Goal: Task Accomplishment & Management: Manage account settings

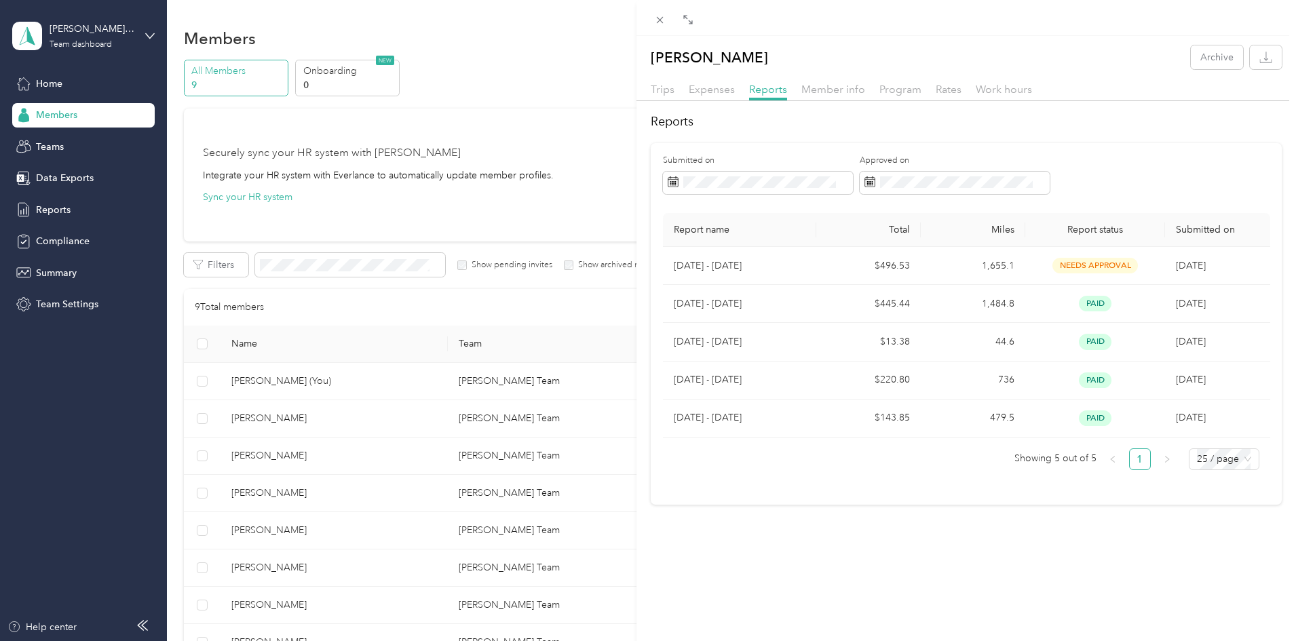
scroll to position [233, 0]
click at [360, 421] on div "[PERSON_NAME] Archive Trips Expenses Reports Member info Program Rates Work hou…" at bounding box center [648, 320] width 1296 height 641
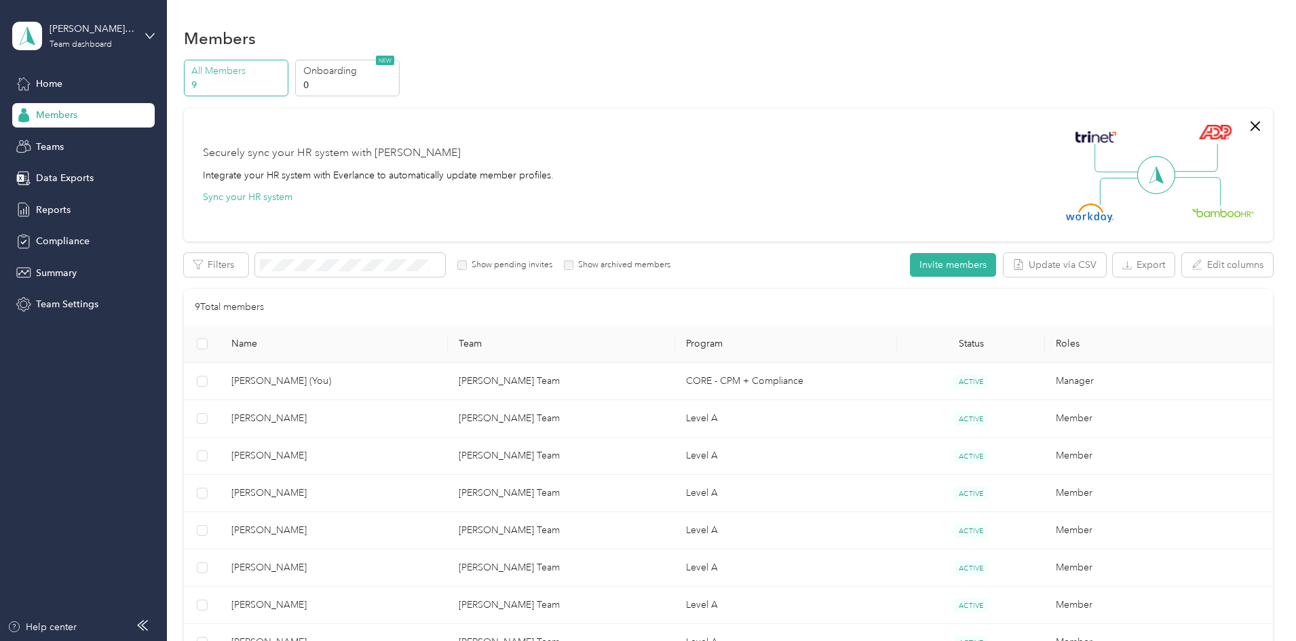
click at [360, 421] on div at bounding box center [648, 320] width 1296 height 641
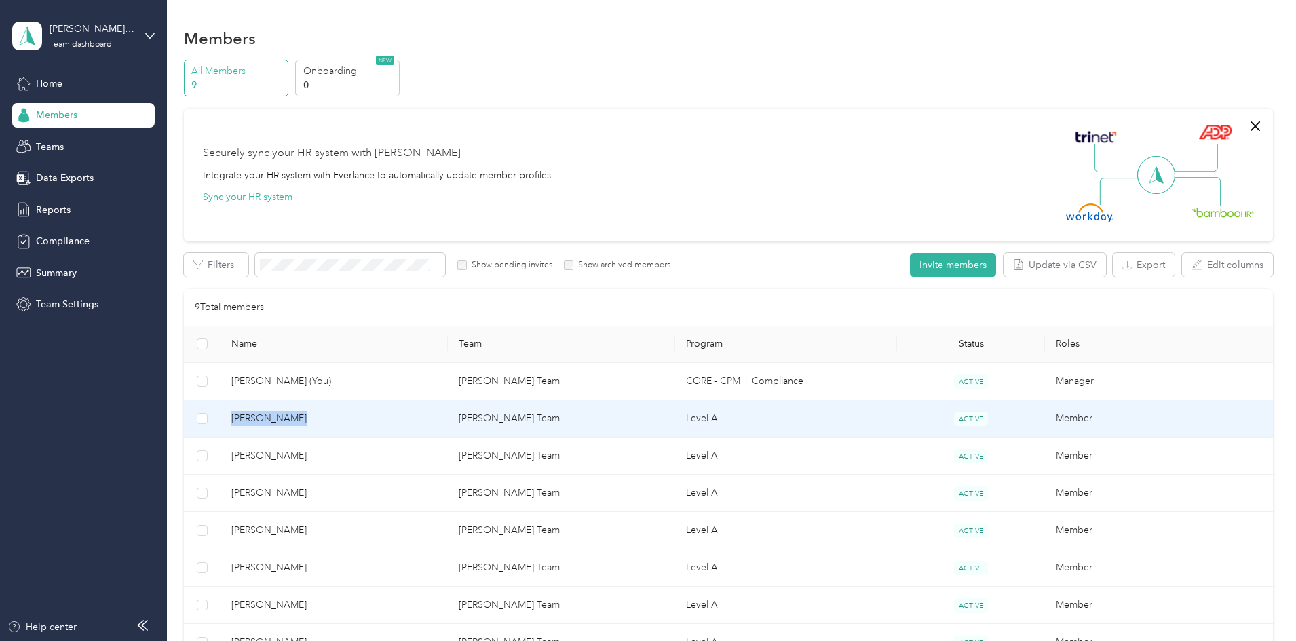
click at [360, 421] on span "[PERSON_NAME]" at bounding box center [334, 418] width 206 height 15
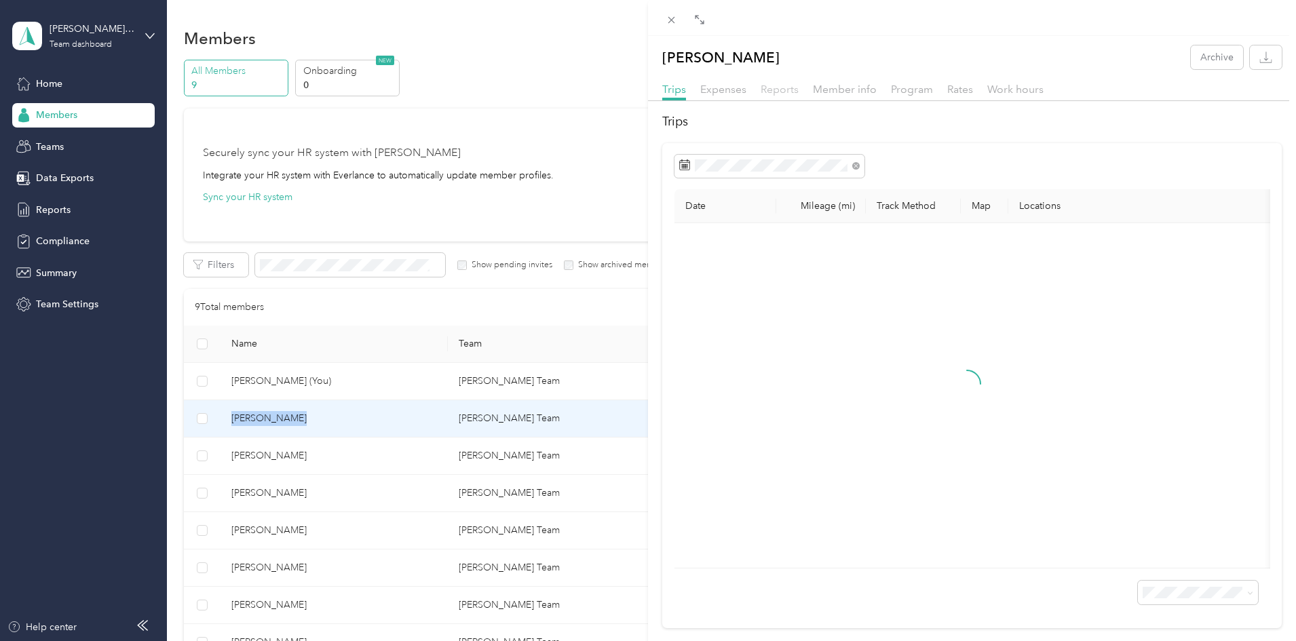
click at [780, 87] on span "Reports" at bounding box center [780, 89] width 38 height 13
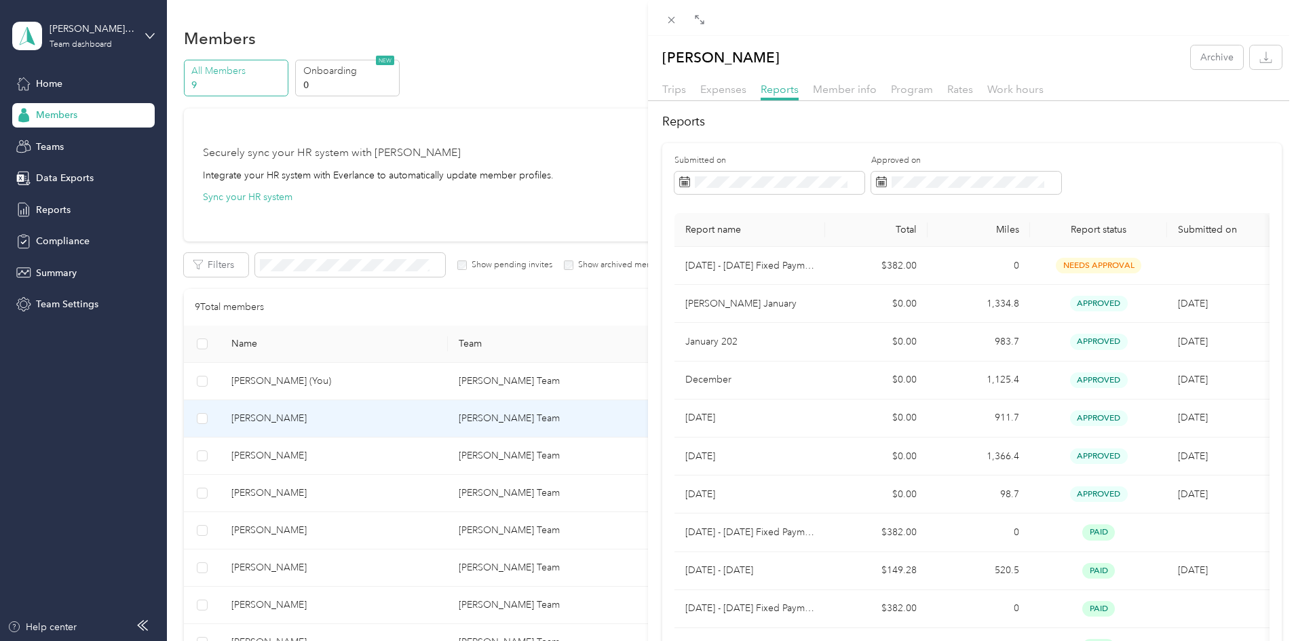
click at [346, 495] on div "[PERSON_NAME] Archive Trips Expenses Reports Member info Program Rates Work hou…" at bounding box center [648, 320] width 1296 height 641
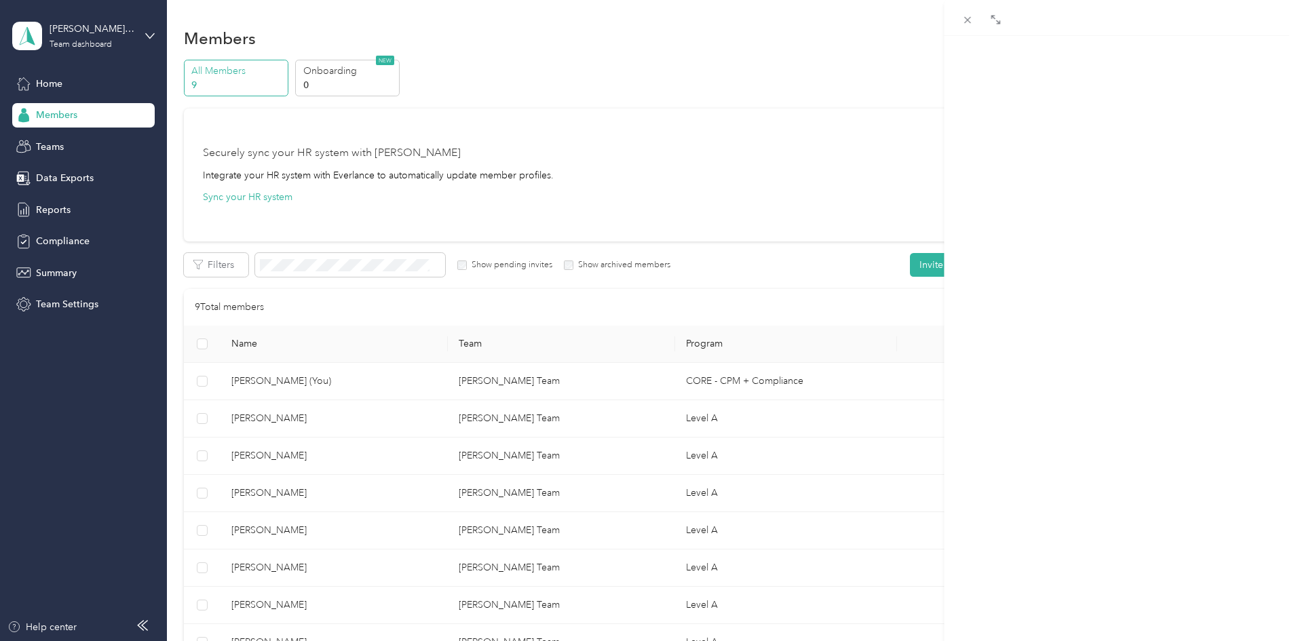
click at [346, 495] on div at bounding box center [648, 320] width 1296 height 641
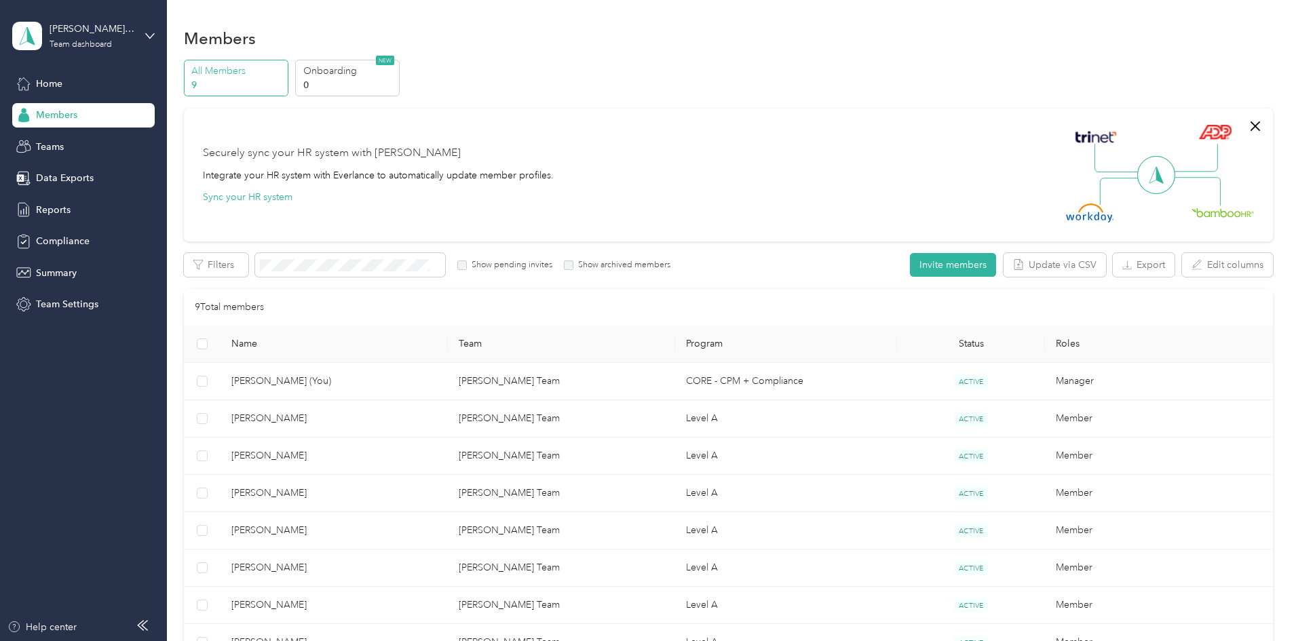
click at [346, 495] on div at bounding box center [648, 320] width 1296 height 641
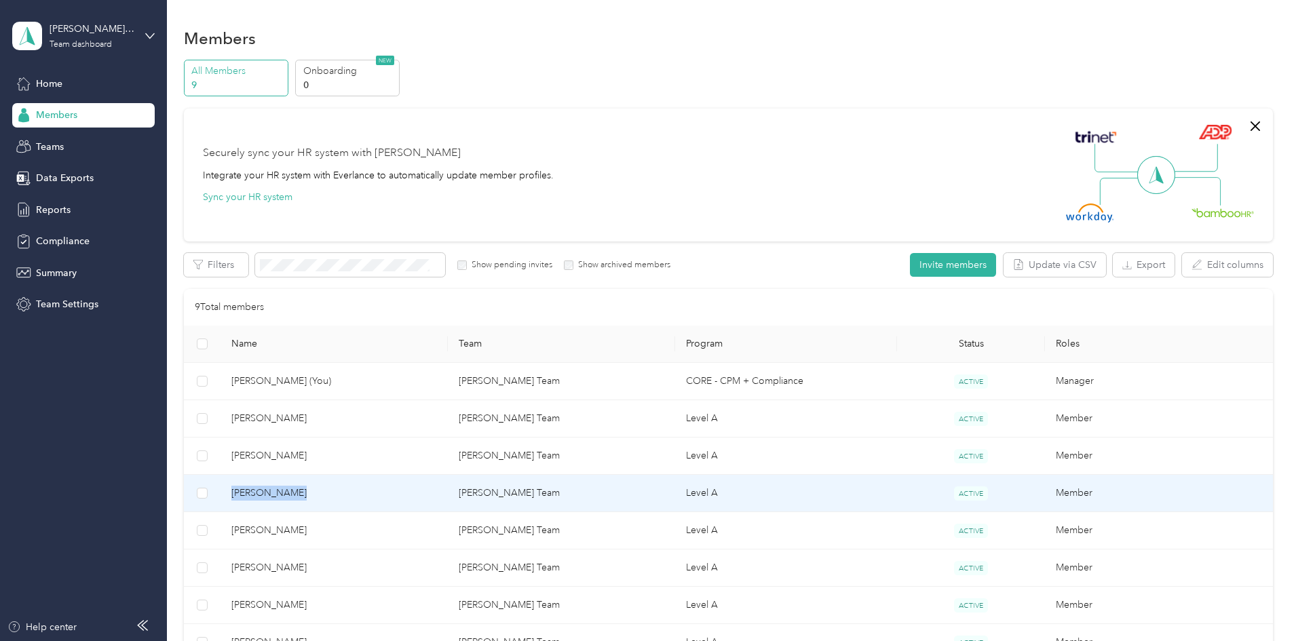
click at [346, 495] on span "[PERSON_NAME]" at bounding box center [334, 493] width 206 height 15
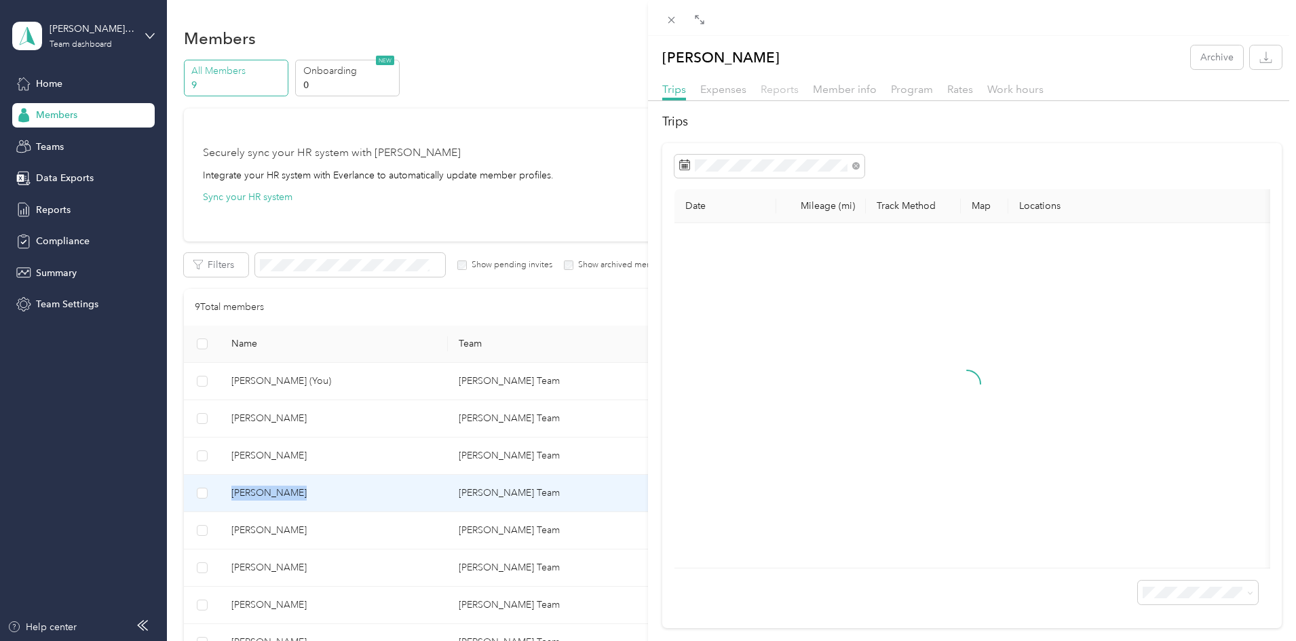
click at [779, 89] on span "Reports" at bounding box center [780, 89] width 38 height 13
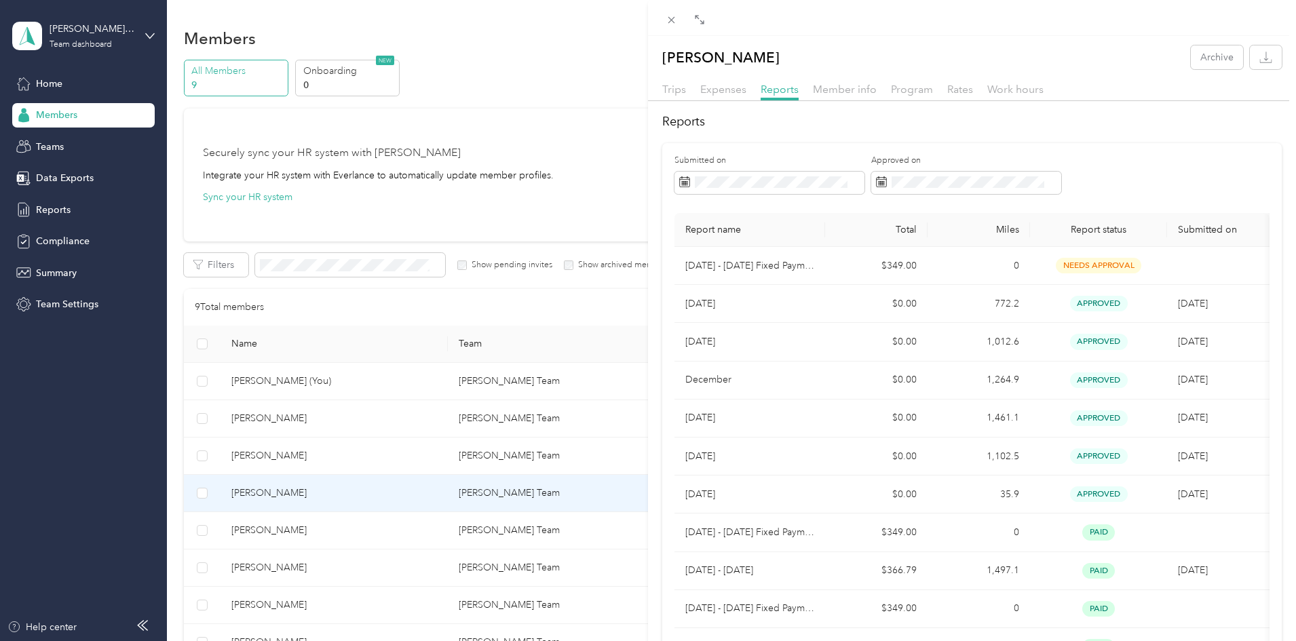
click at [359, 530] on div "[PERSON_NAME] Archive Trips Expenses Reports Member info Program Rates Work hou…" at bounding box center [648, 320] width 1296 height 641
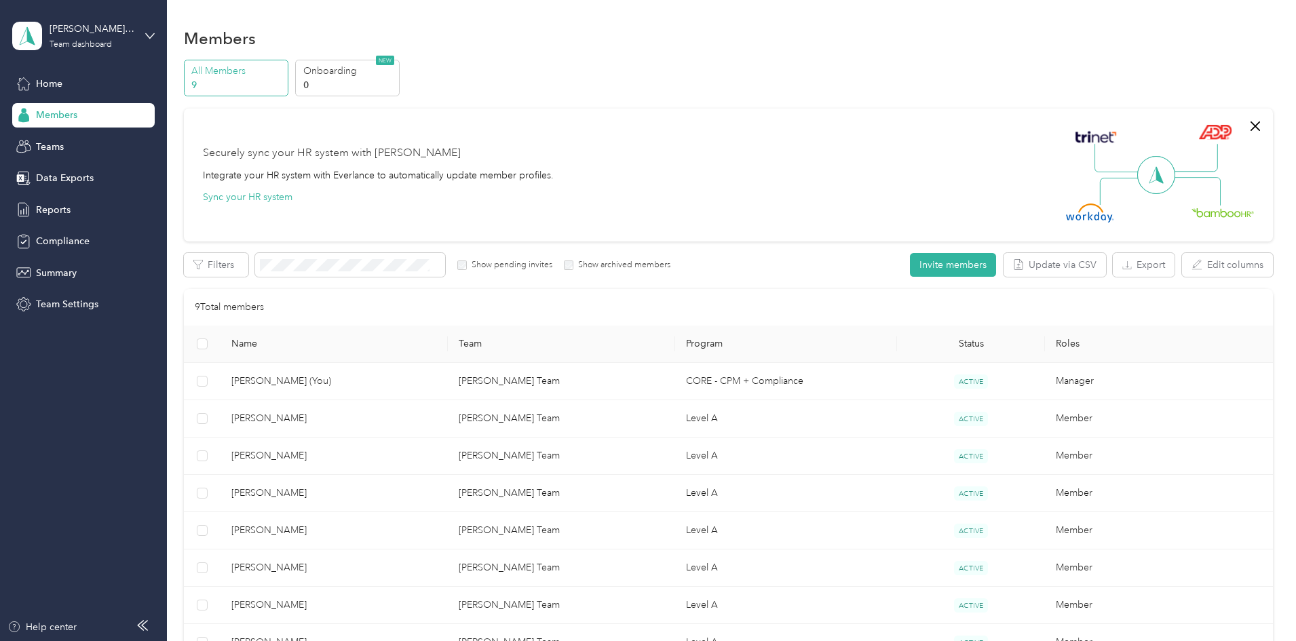
click at [359, 530] on div at bounding box center [648, 320] width 1296 height 641
click at [359, 530] on span "[PERSON_NAME]" at bounding box center [334, 530] width 206 height 15
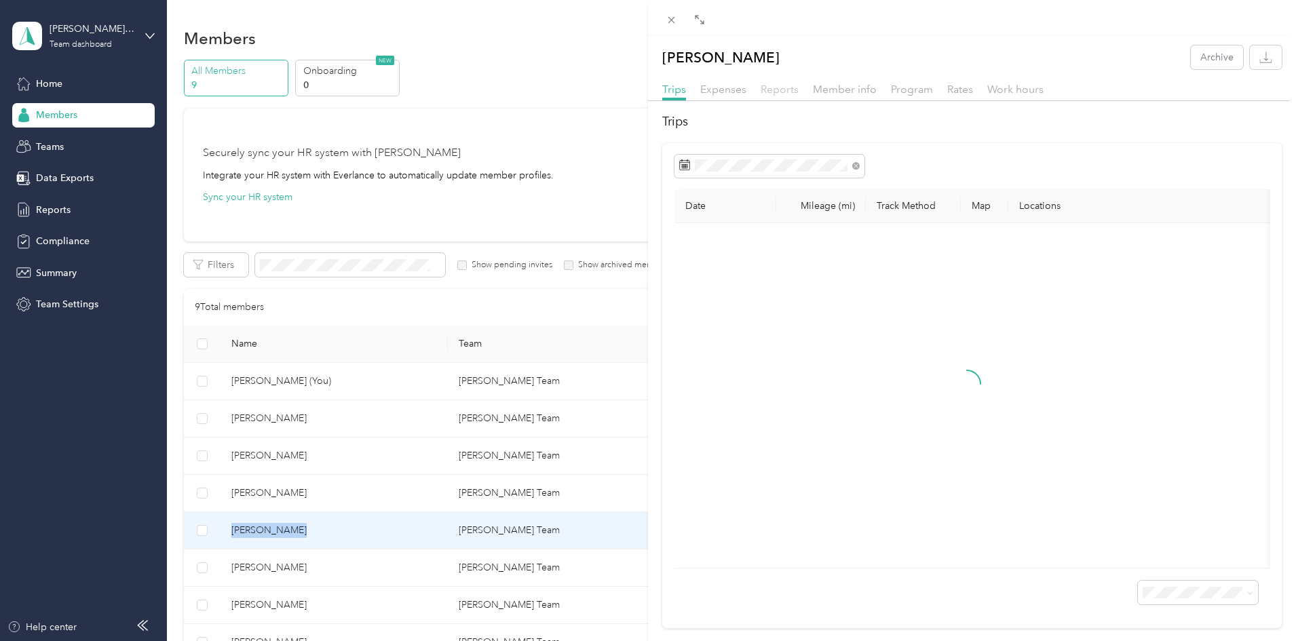
click at [776, 92] on span "Reports" at bounding box center [780, 89] width 38 height 13
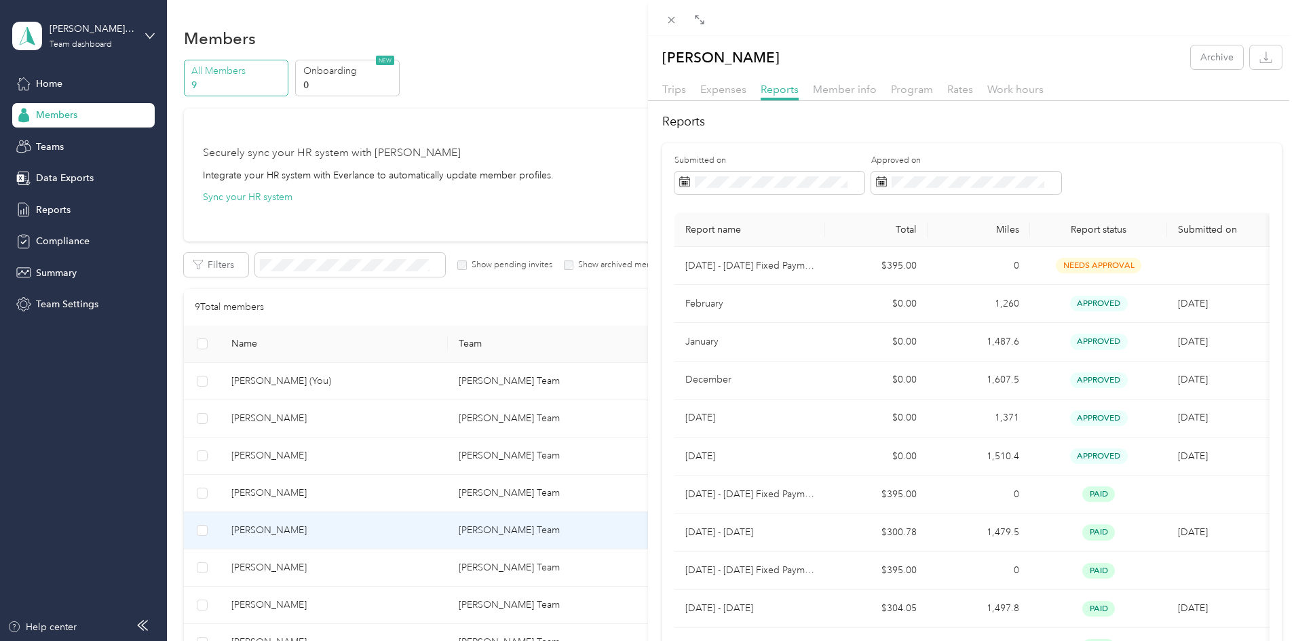
click at [346, 564] on div "[PERSON_NAME] Archive Trips Expenses Reports Member info Program Rates Work hou…" at bounding box center [648, 320] width 1296 height 641
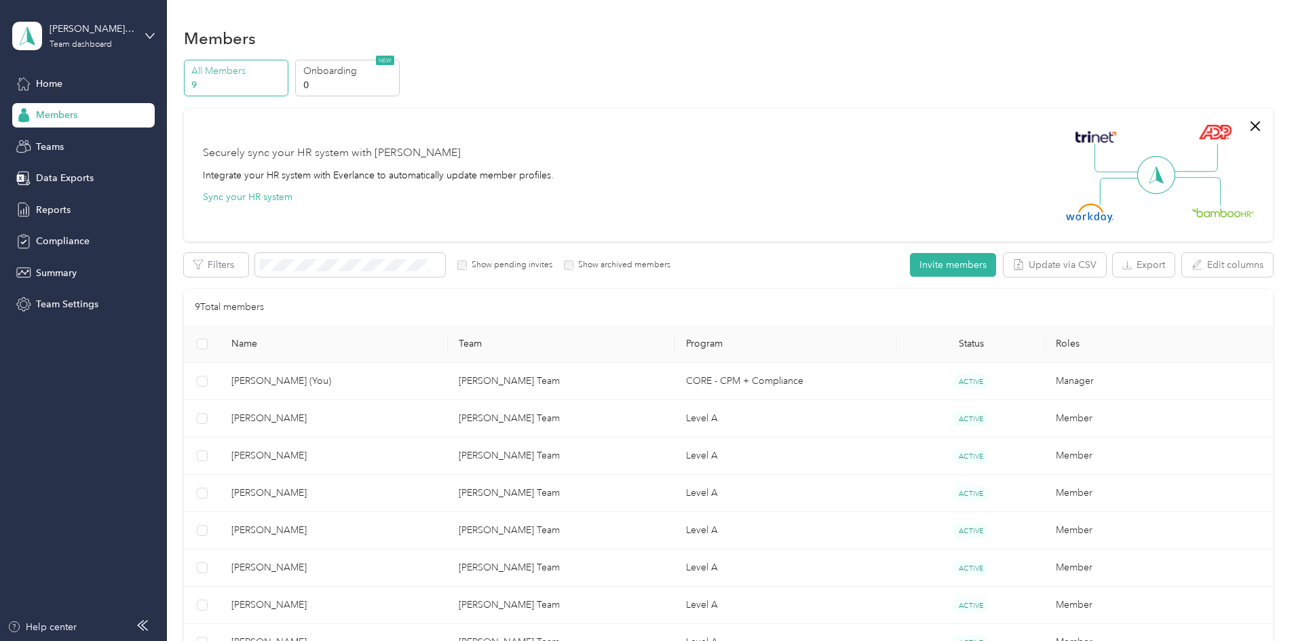
click at [346, 641] on div "Drag to resize Click to close [PERSON_NAME] Archive Trips Expenses Reports Memb…" at bounding box center [644, 641] width 1289 height 0
click at [346, 564] on div at bounding box center [648, 320] width 1296 height 641
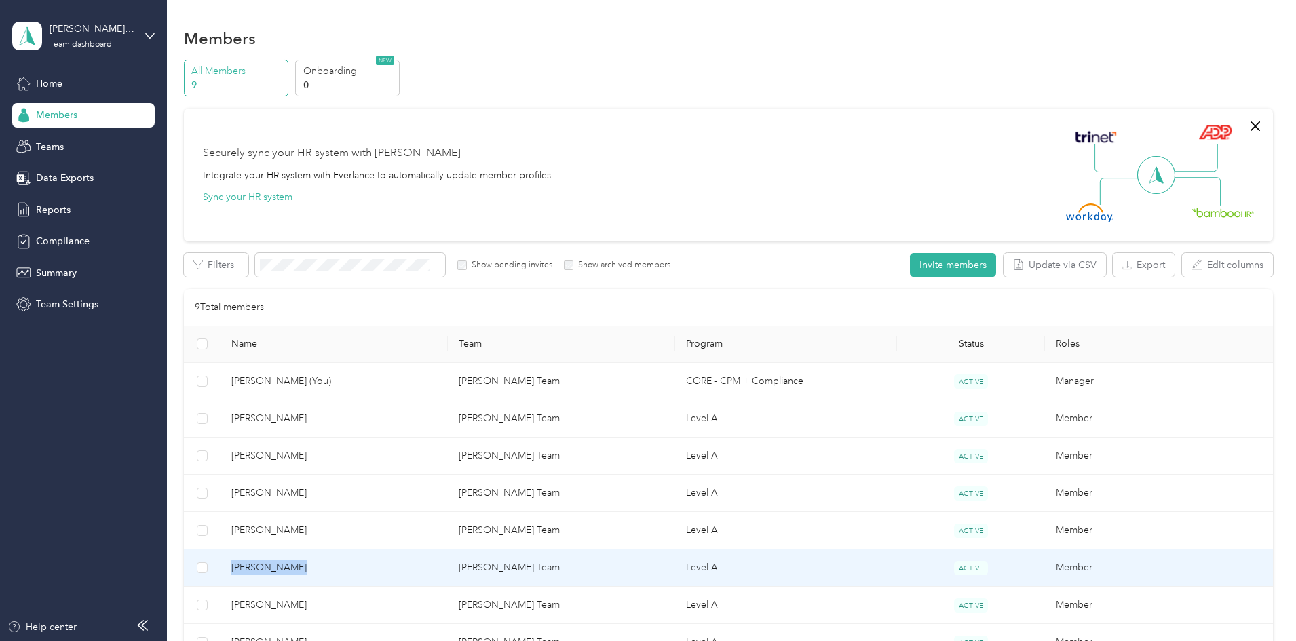
click at [346, 564] on span "[PERSON_NAME]" at bounding box center [334, 568] width 206 height 15
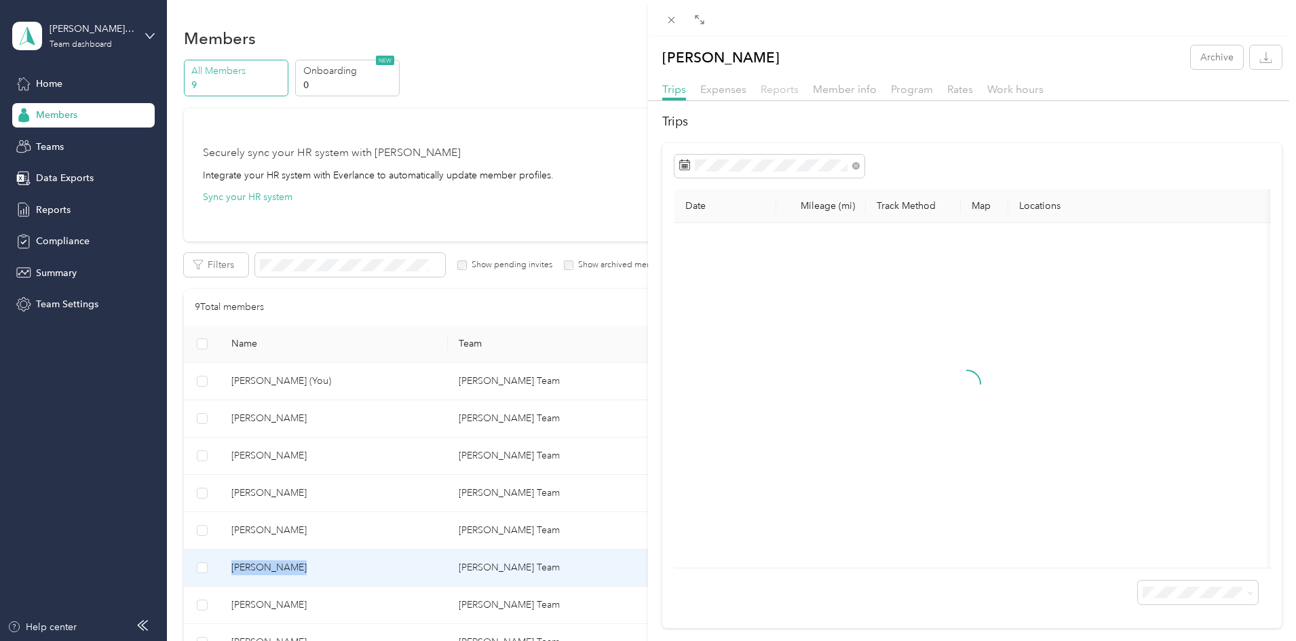
click at [772, 90] on span "Reports" at bounding box center [780, 89] width 38 height 13
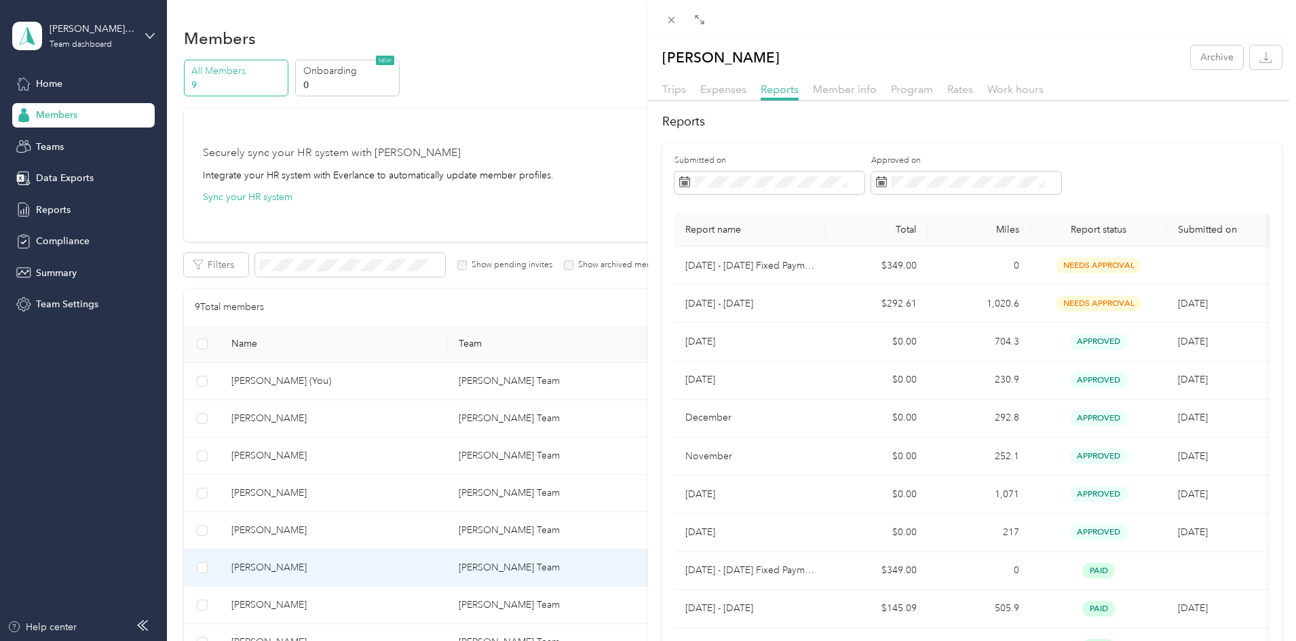
click at [366, 602] on div "[PERSON_NAME] Archive Trips Expenses Reports Member info Program Rates Work hou…" at bounding box center [648, 320] width 1296 height 641
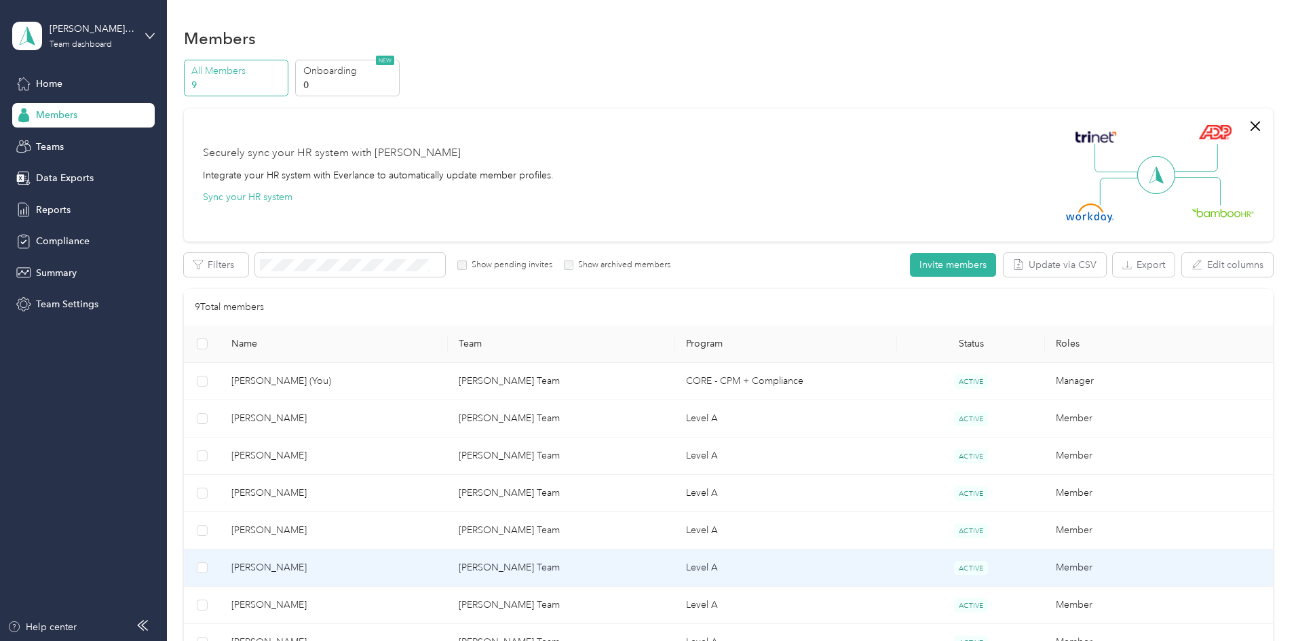
click at [366, 641] on div "Drag to resize Click to close [PERSON_NAME] Archive Trips Expenses Reports Memb…" at bounding box center [644, 641] width 1289 height 0
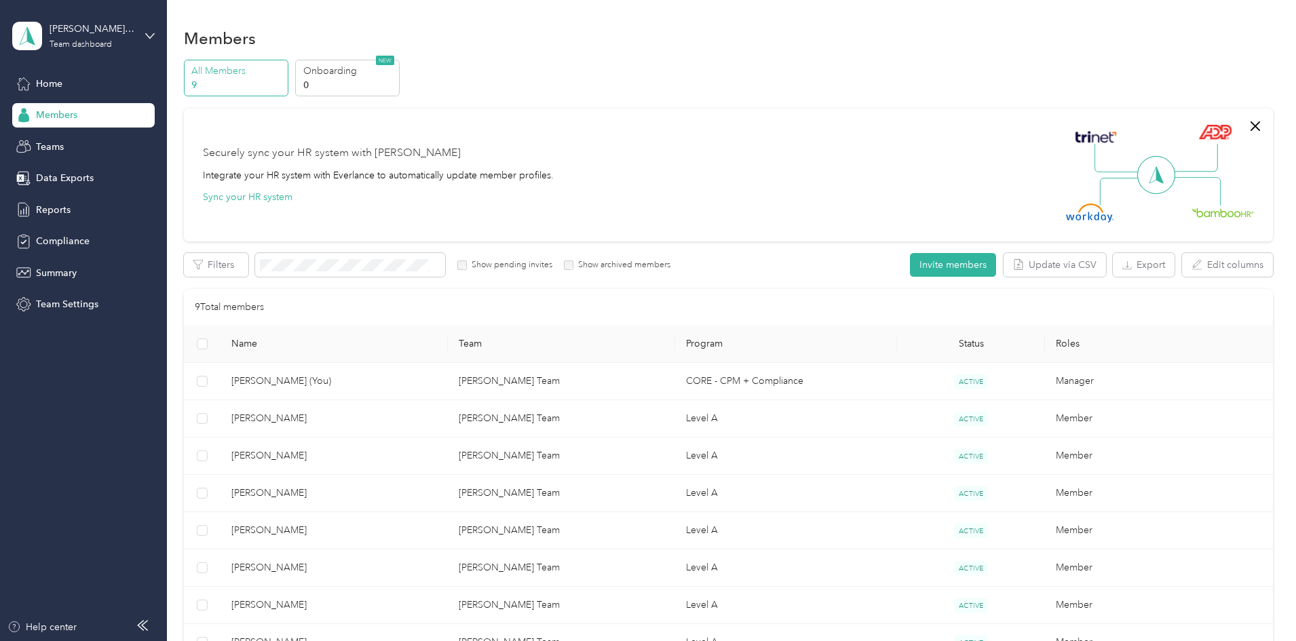
click at [366, 602] on div at bounding box center [648, 320] width 1296 height 641
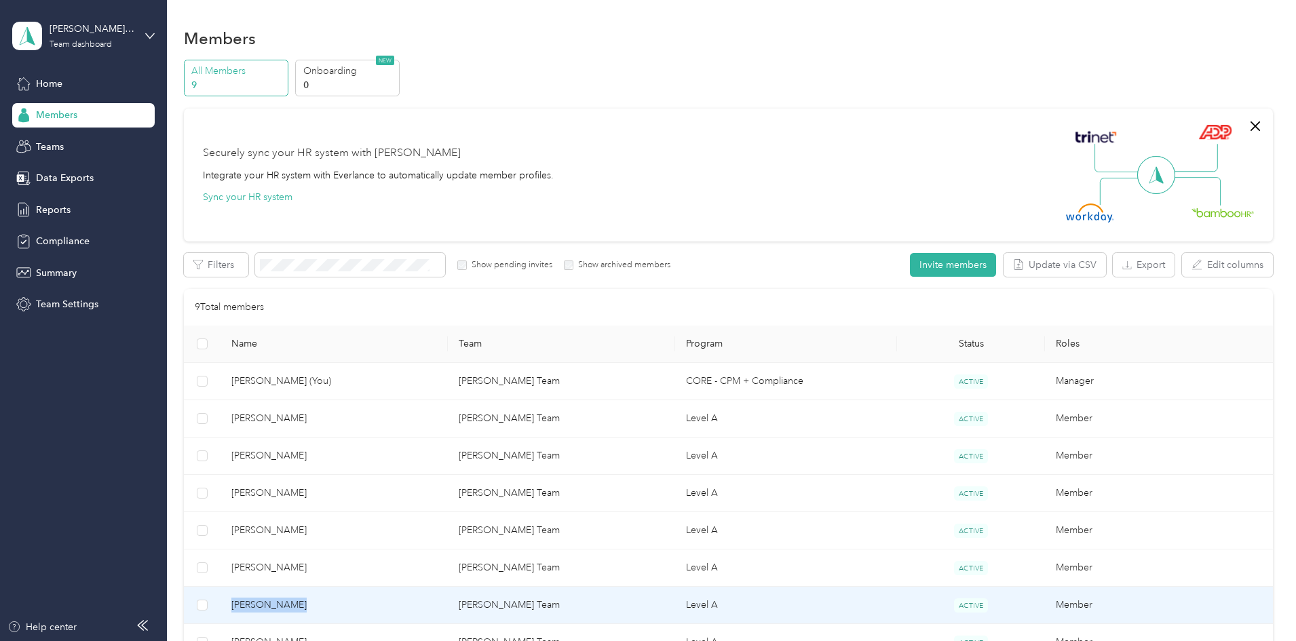
click at [366, 602] on span "[PERSON_NAME]" at bounding box center [334, 605] width 206 height 15
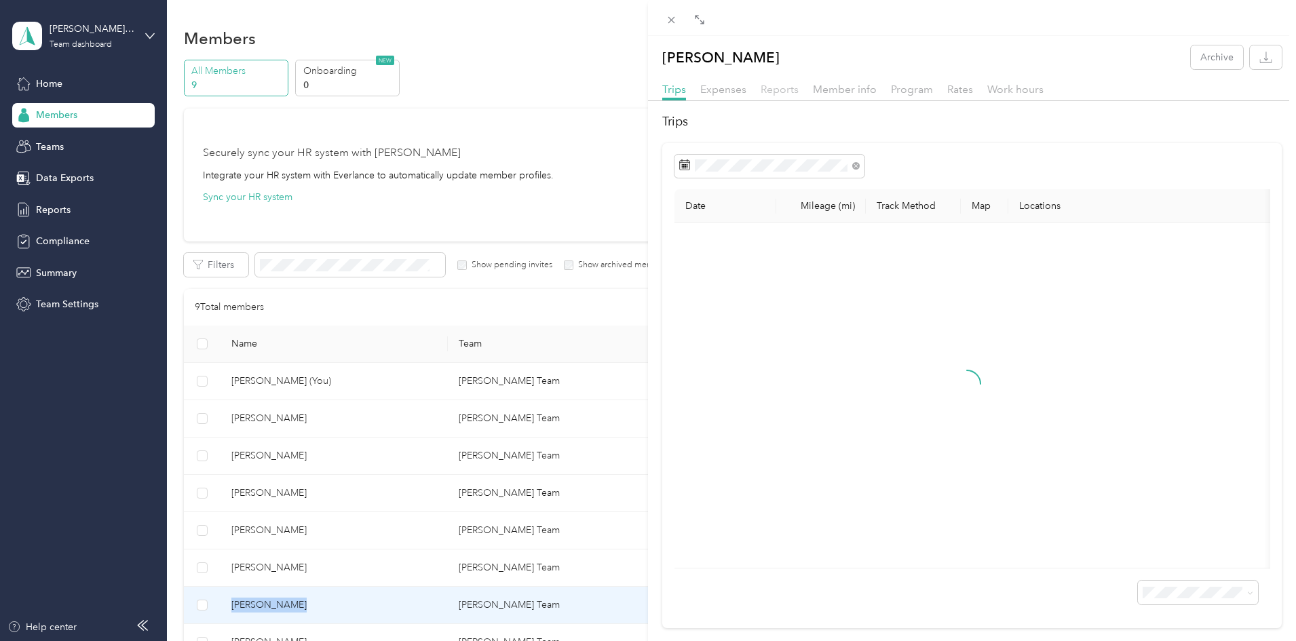
click at [776, 88] on span "Reports" at bounding box center [780, 89] width 38 height 13
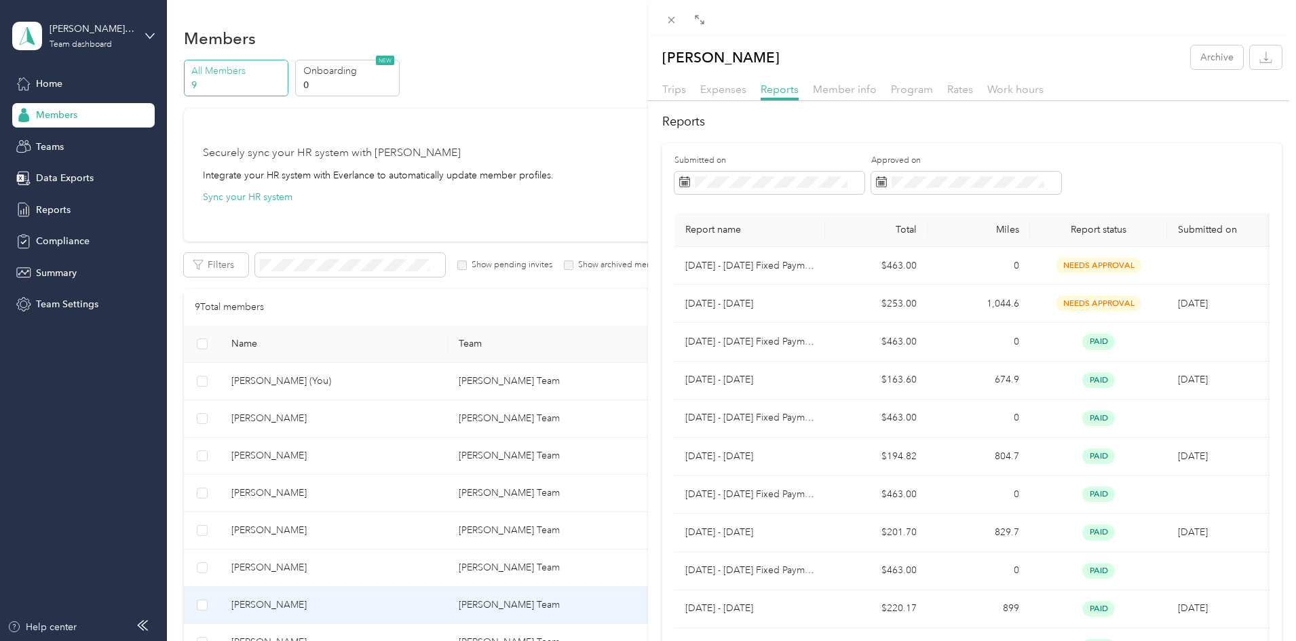
click at [480, 558] on div "[PERSON_NAME] Archive Trips Expenses Reports Member info Program Rates Work hou…" at bounding box center [648, 320] width 1296 height 641
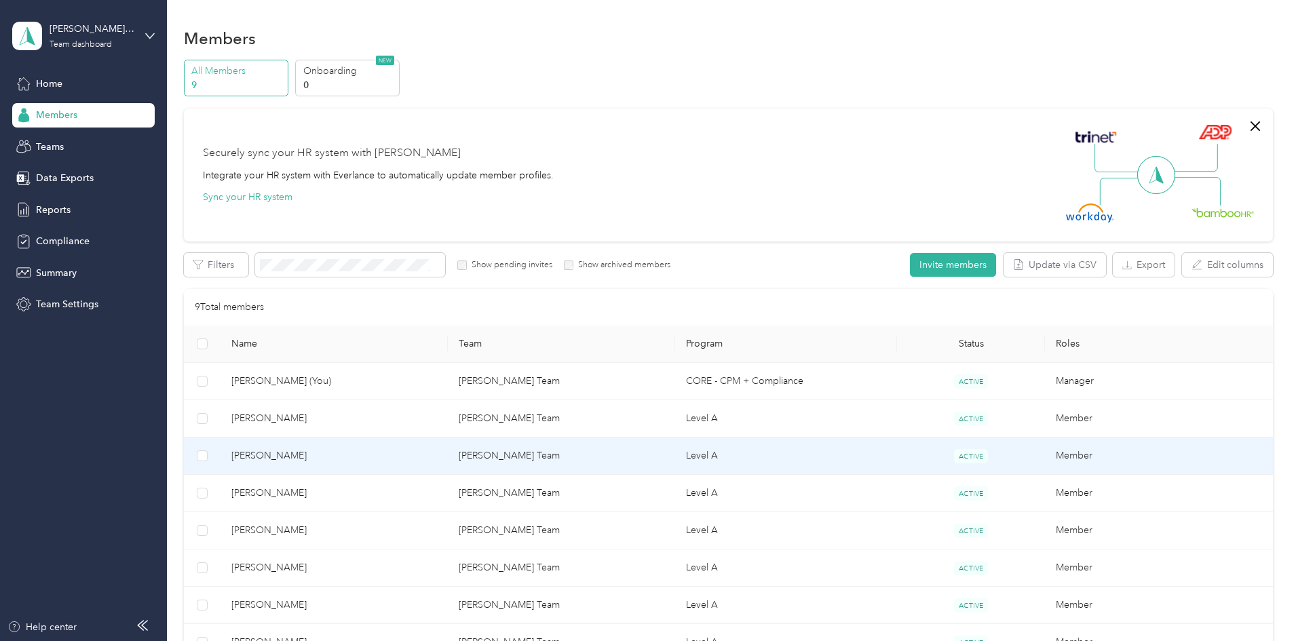
scroll to position [253, 0]
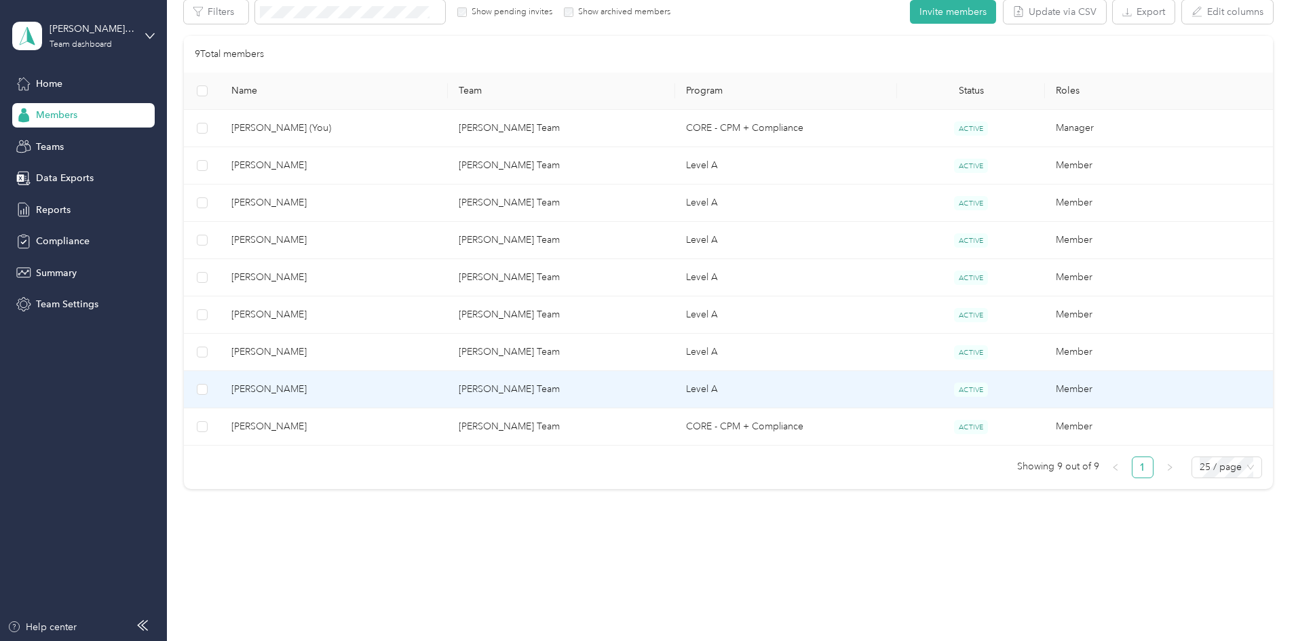
click at [373, 388] on span "[PERSON_NAME]" at bounding box center [334, 389] width 206 height 15
click at [373, 641] on div "Drag to resize Click to close Loading member data" at bounding box center [644, 641] width 1289 height 0
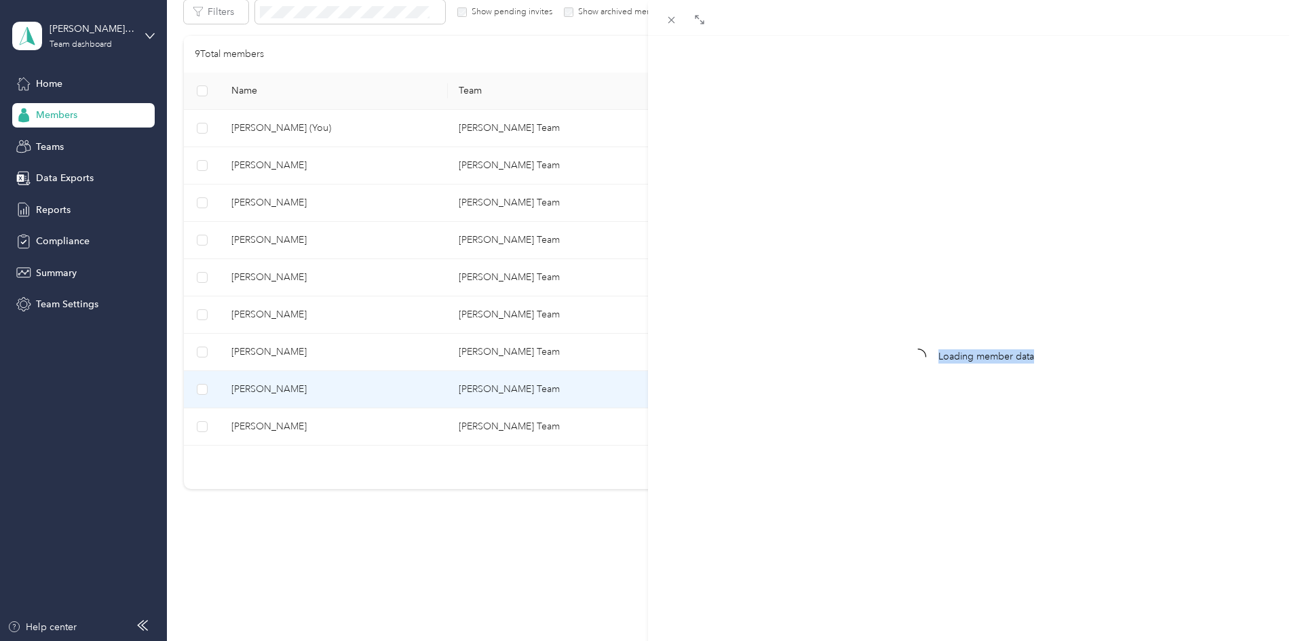
click at [373, 388] on div "Loading member data" at bounding box center [648, 320] width 1296 height 641
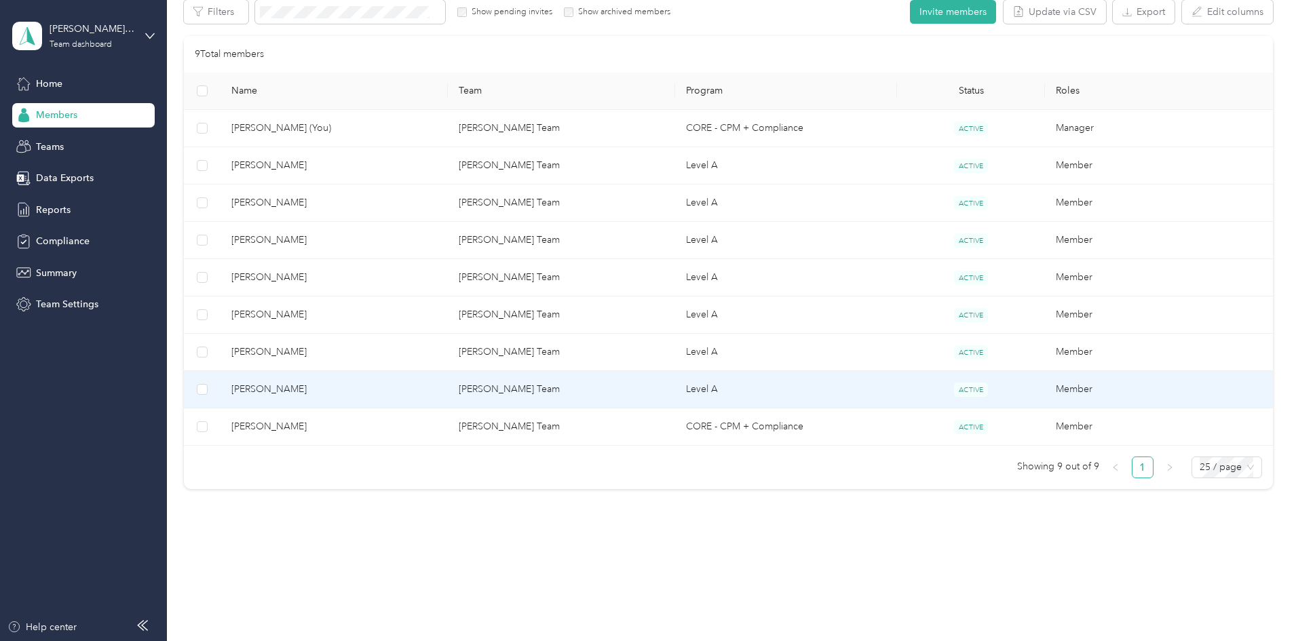
click at [373, 388] on span "[PERSON_NAME]" at bounding box center [334, 389] width 206 height 15
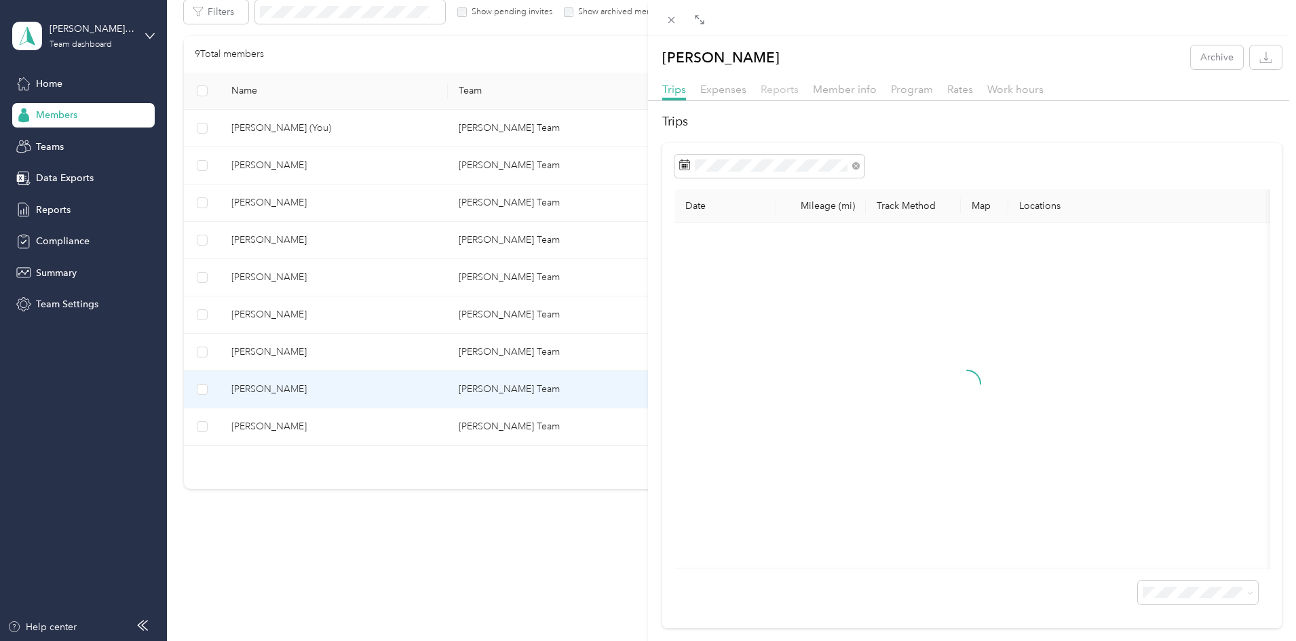
click at [776, 92] on span "Reports" at bounding box center [780, 89] width 38 height 13
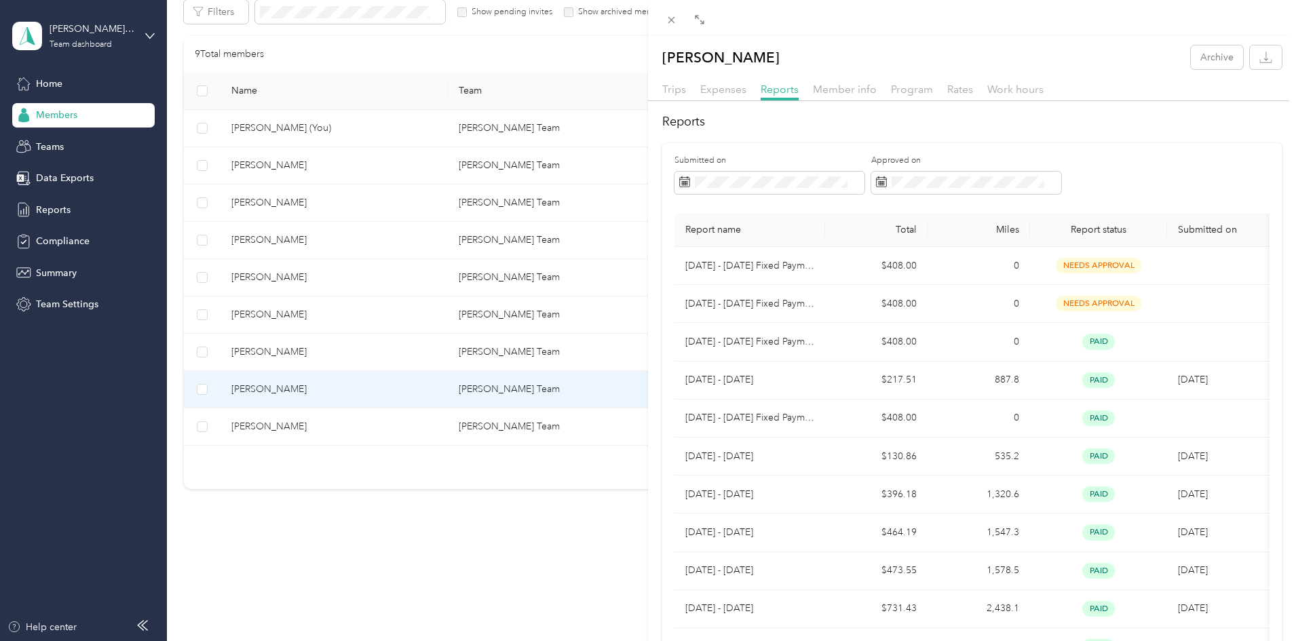
click at [76, 240] on div "[PERSON_NAME] Archive Trips Expenses Reports Member info Program Rates Work hou…" at bounding box center [648, 320] width 1296 height 641
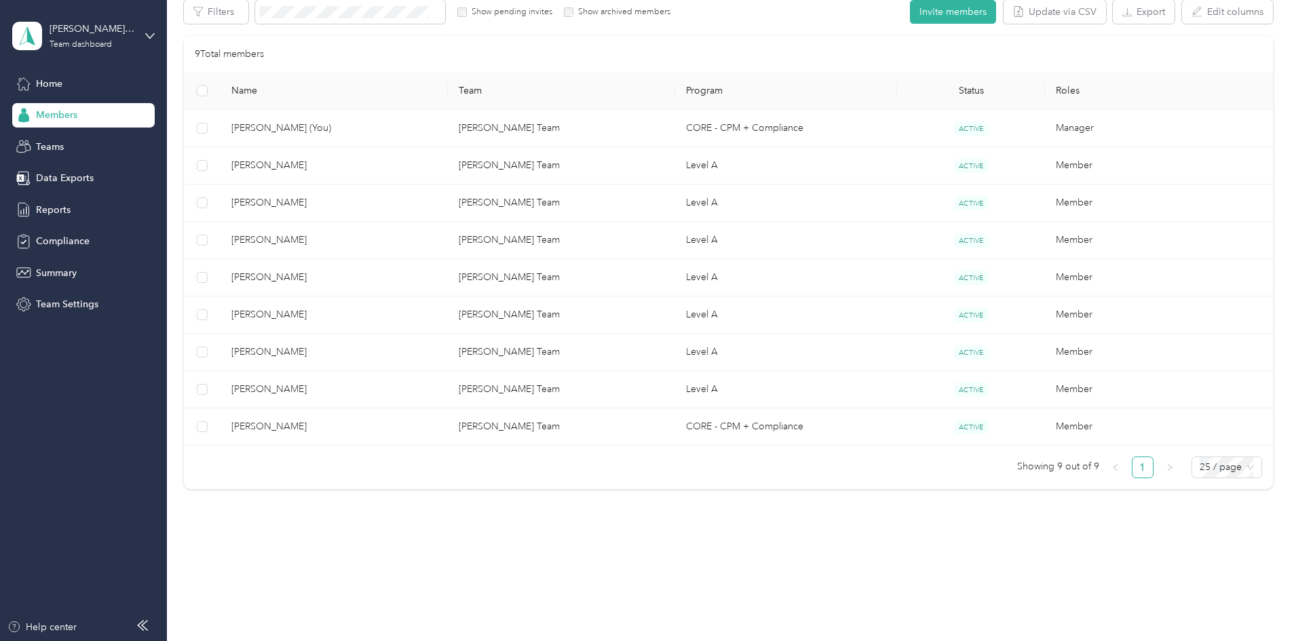
click at [76, 240] on div at bounding box center [648, 320] width 1296 height 641
click at [76, 240] on span "Compliance" at bounding box center [63, 241] width 54 height 14
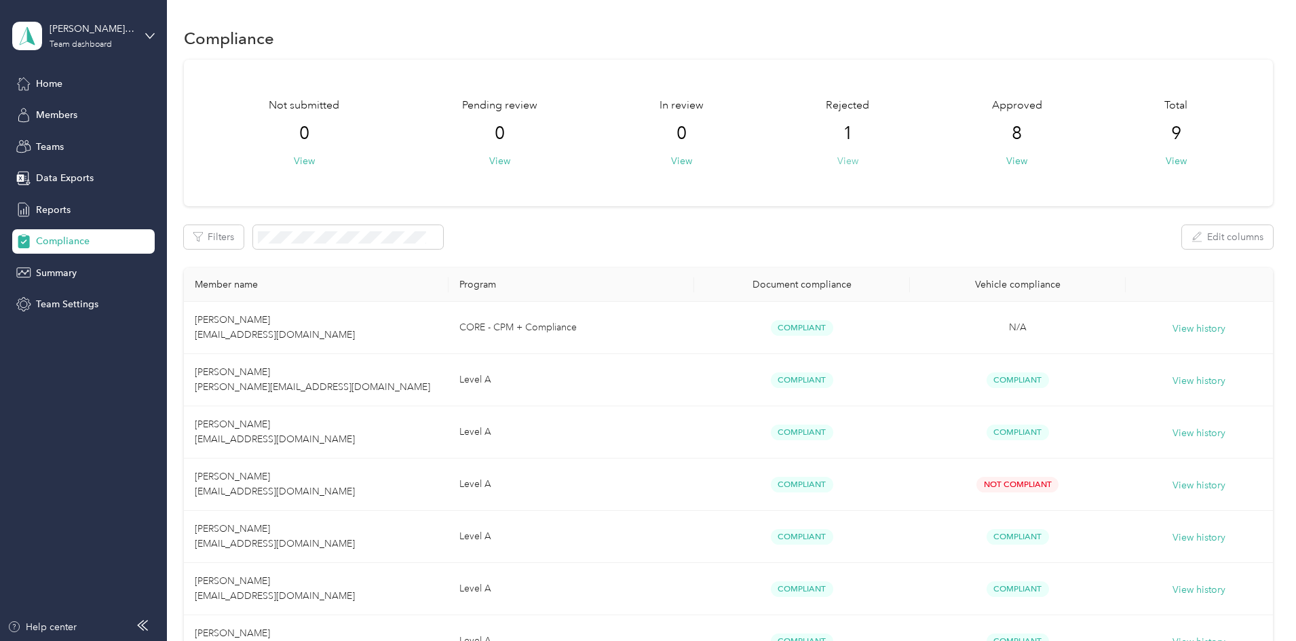
click at [837, 163] on button "View" at bounding box center [847, 161] width 21 height 14
